Goal: Answer question/provide support

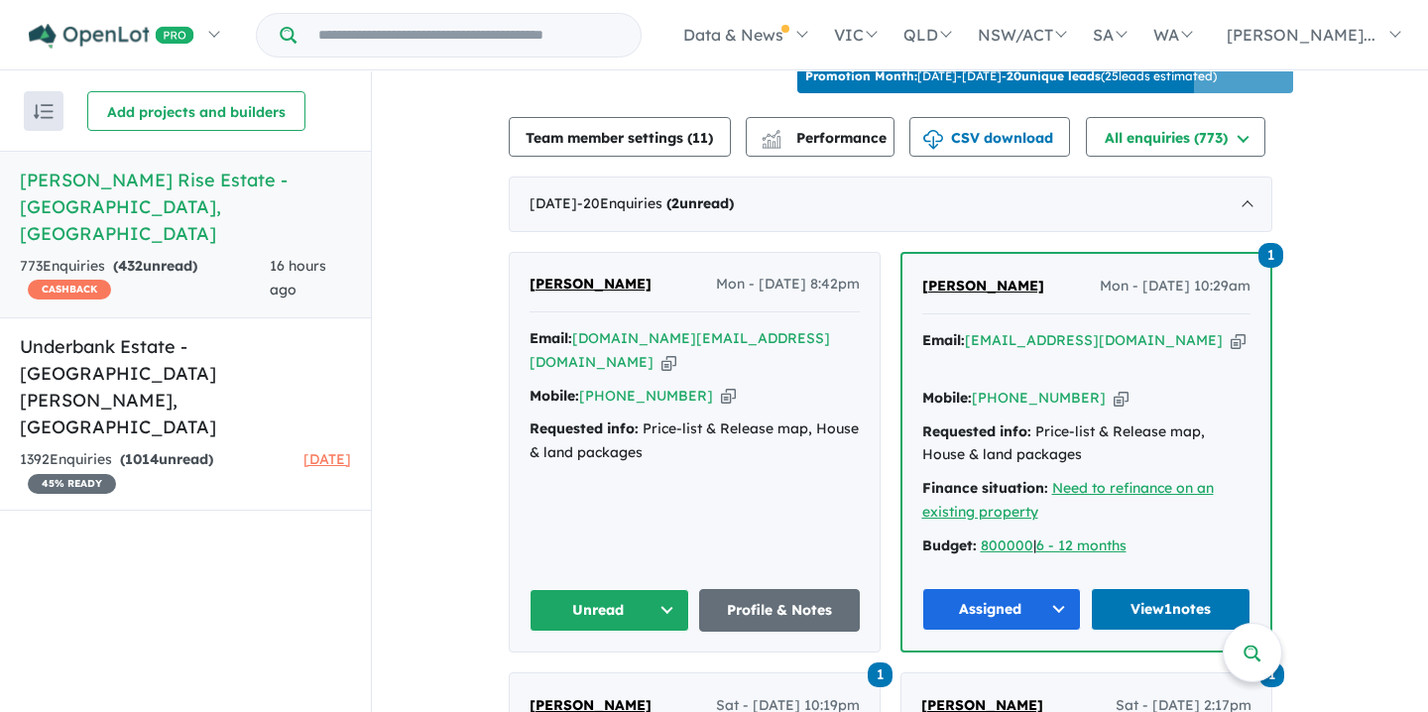
scroll to position [689, 0]
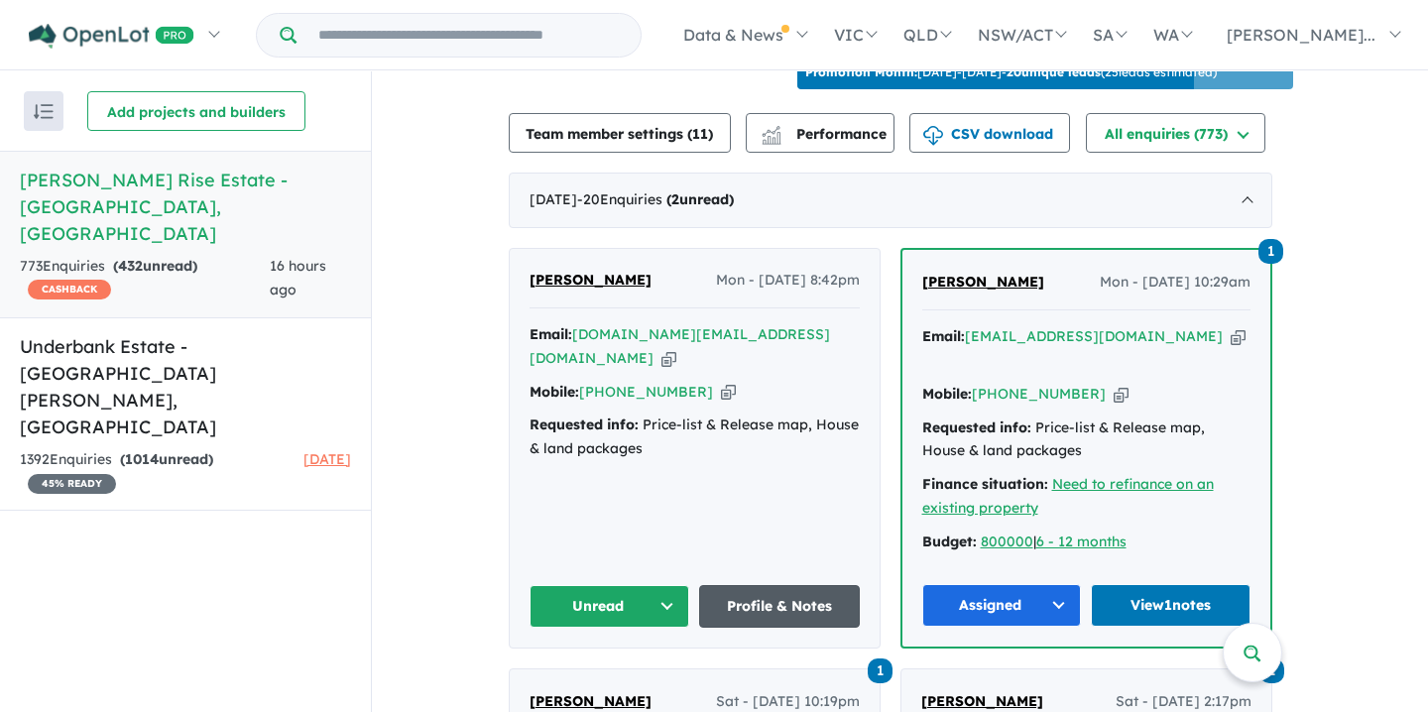
click at [779, 585] on link "Profile & Notes" at bounding box center [779, 606] width 161 height 43
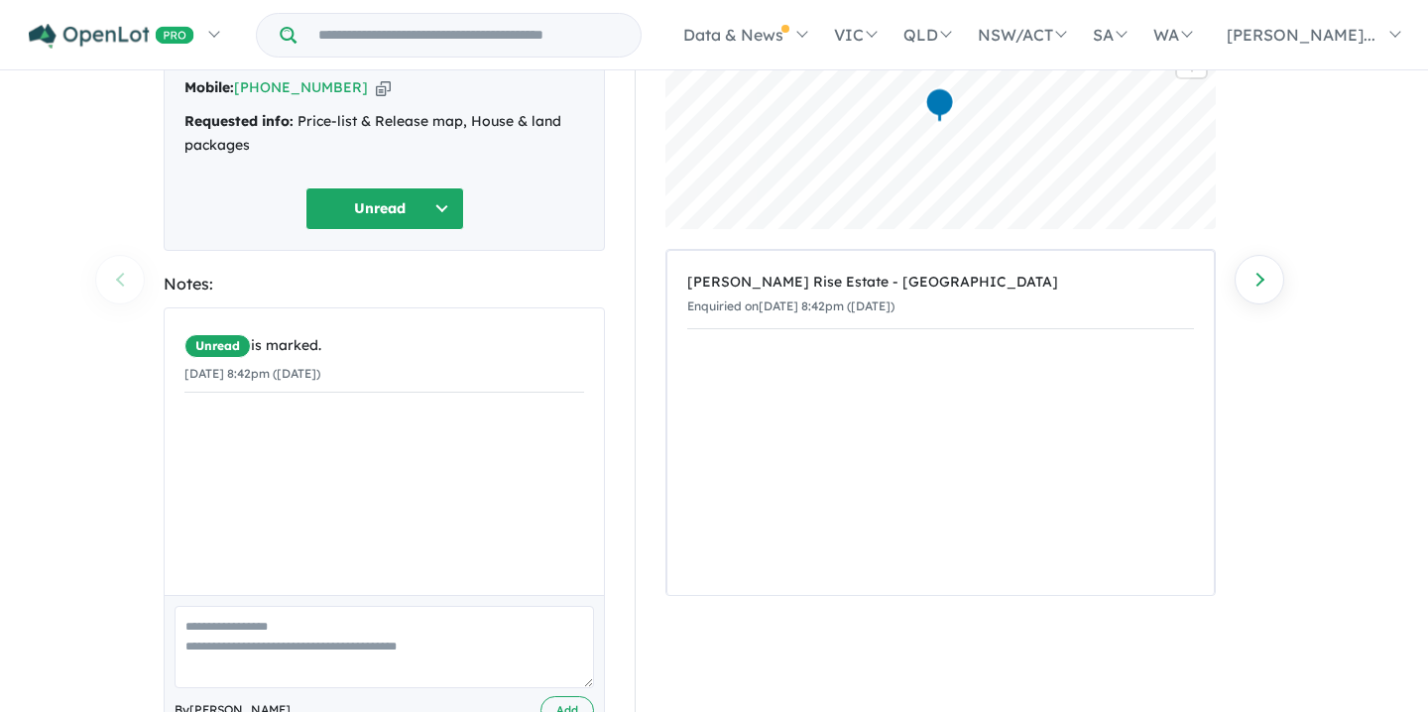
scroll to position [193, 0]
click at [199, 605] on textarea at bounding box center [385, 646] width 420 height 82
paste textarea "**********"
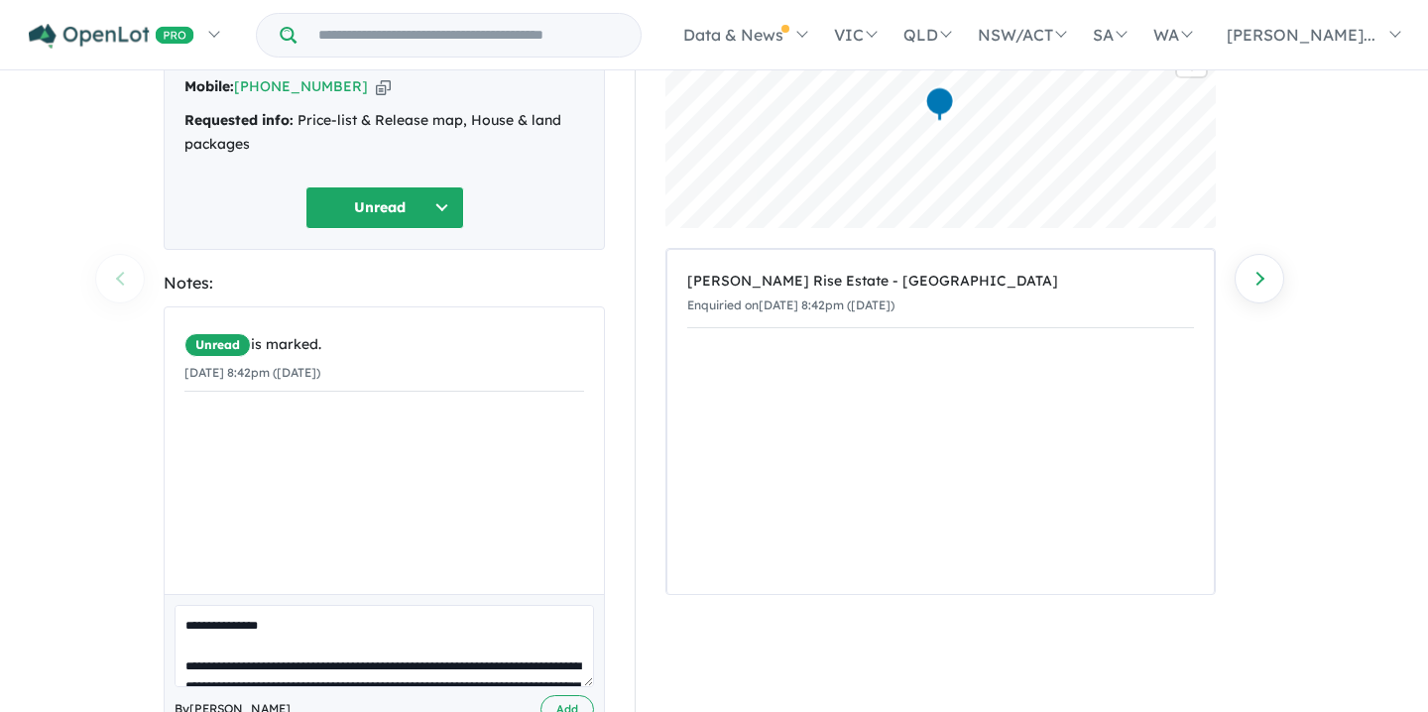
scroll to position [695, 0]
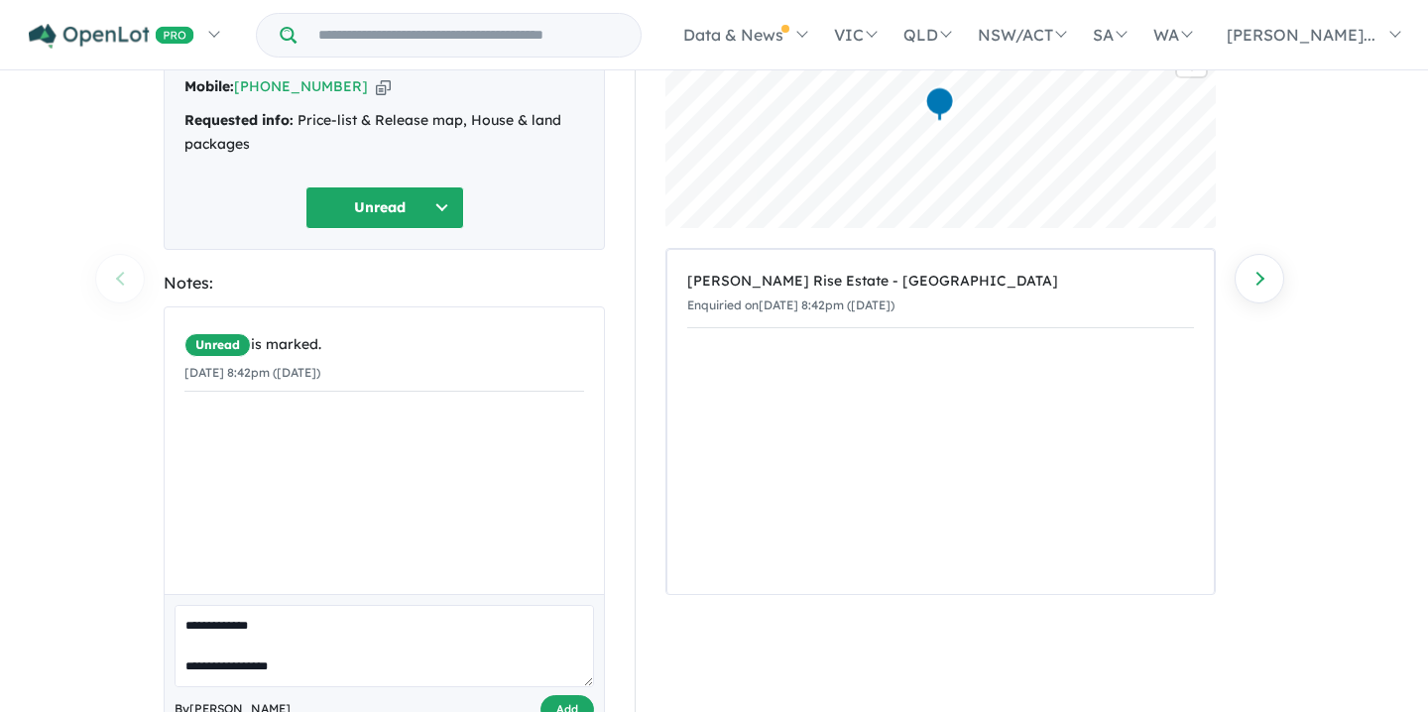
type textarea "**********"
click at [567, 695] on button "Add" at bounding box center [568, 709] width 54 height 29
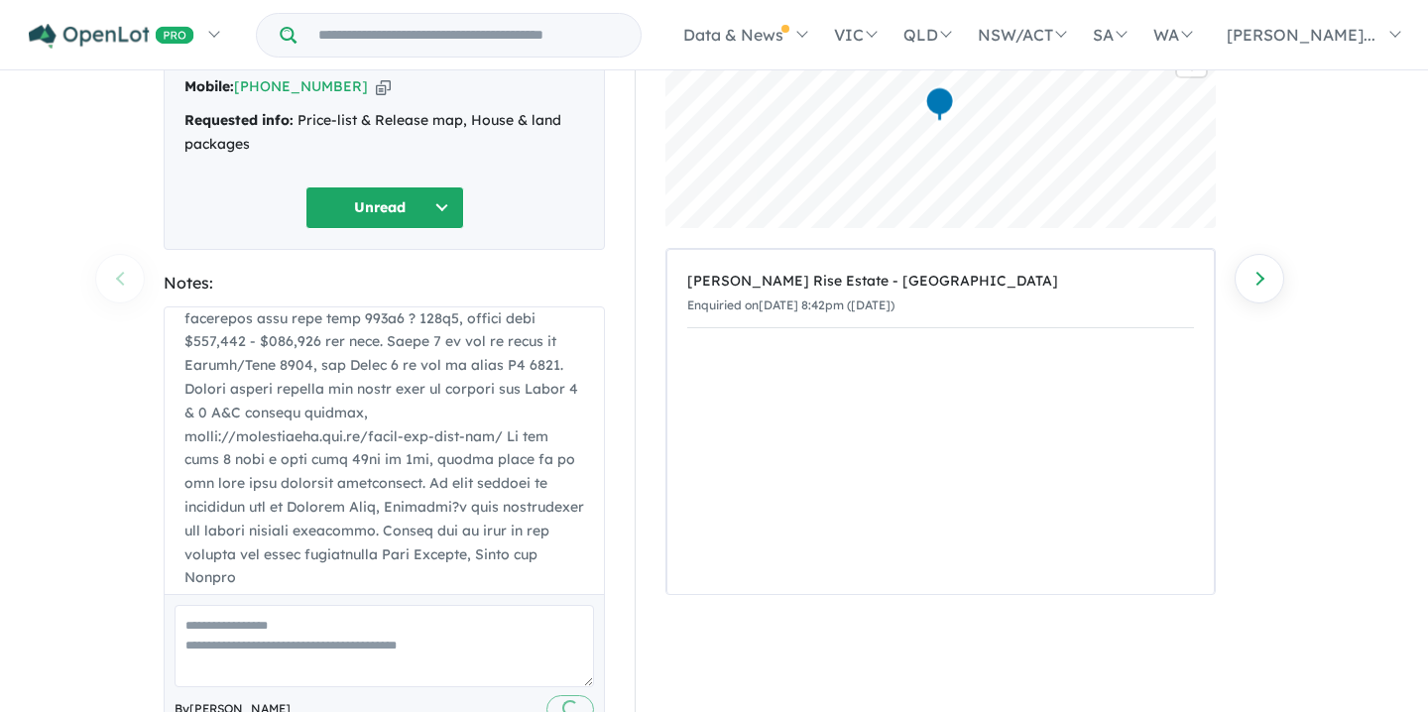
scroll to position [0, 0]
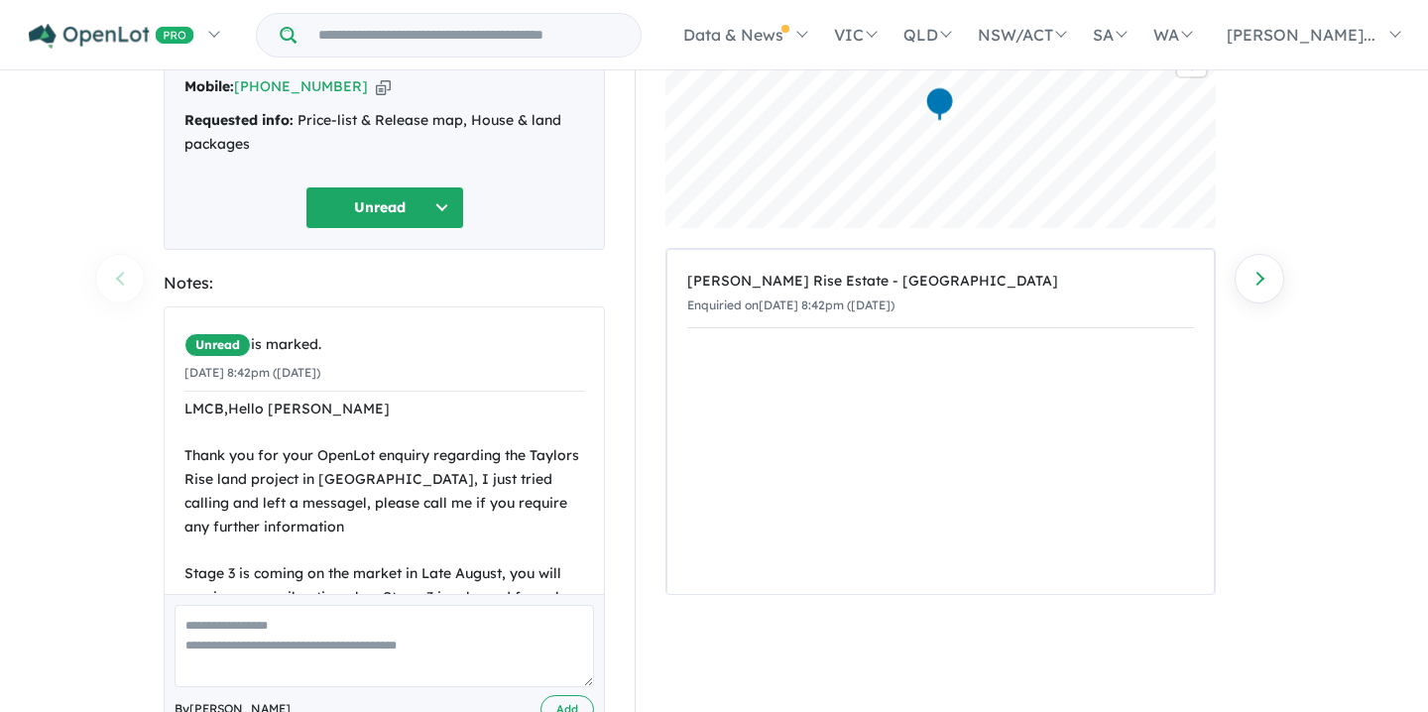
click at [439, 186] on button "Unread" at bounding box center [385, 207] width 159 height 43
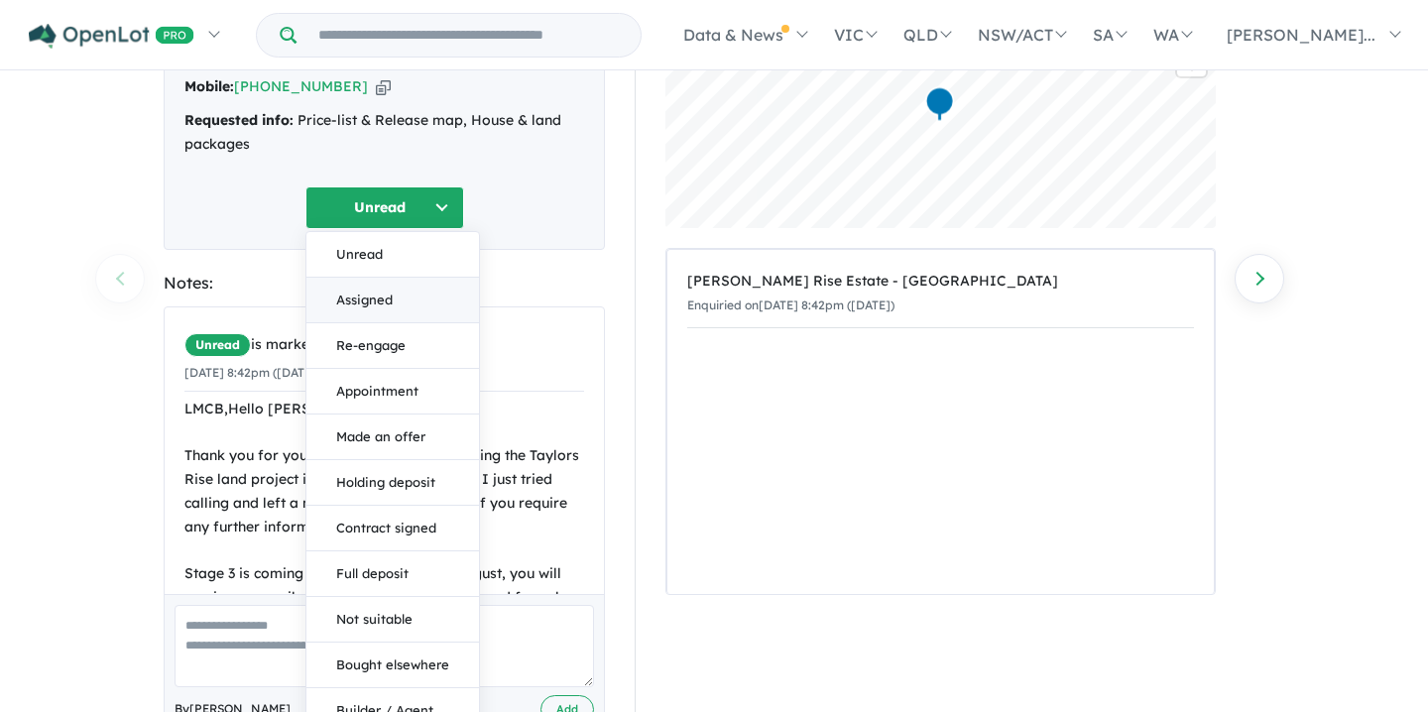
click at [372, 278] on button "Assigned" at bounding box center [393, 301] width 173 height 46
